Goal: Entertainment & Leisure: Consume media (video, audio)

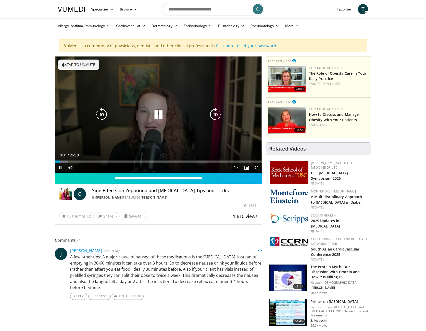
click at [67, 62] on button "Tap to unmute" at bounding box center [78, 64] width 41 height 10
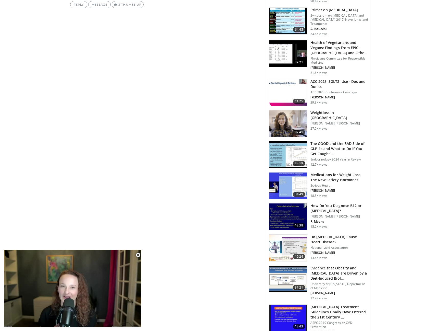
scroll to position [306, 0]
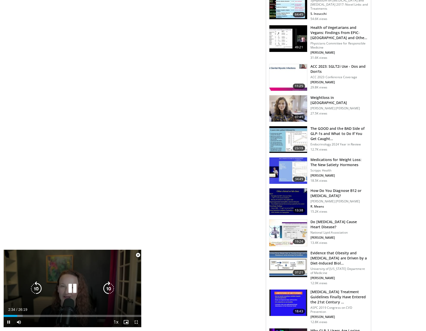
click at [73, 290] on icon "Video Player" at bounding box center [72, 288] width 14 height 14
